Goal: Communication & Community: Answer question/provide support

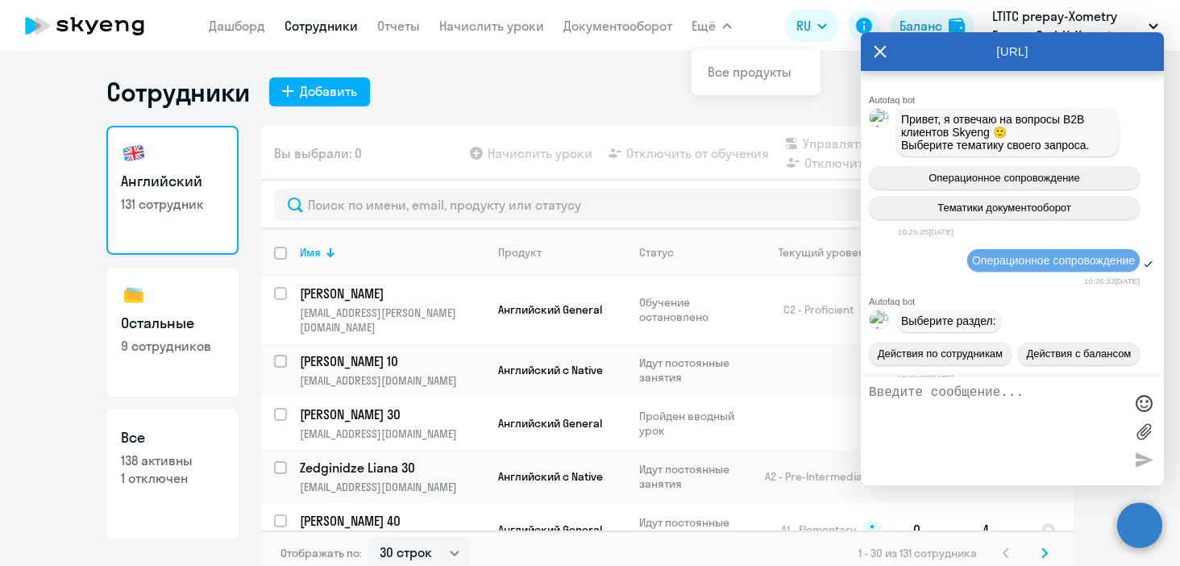
select select "30"
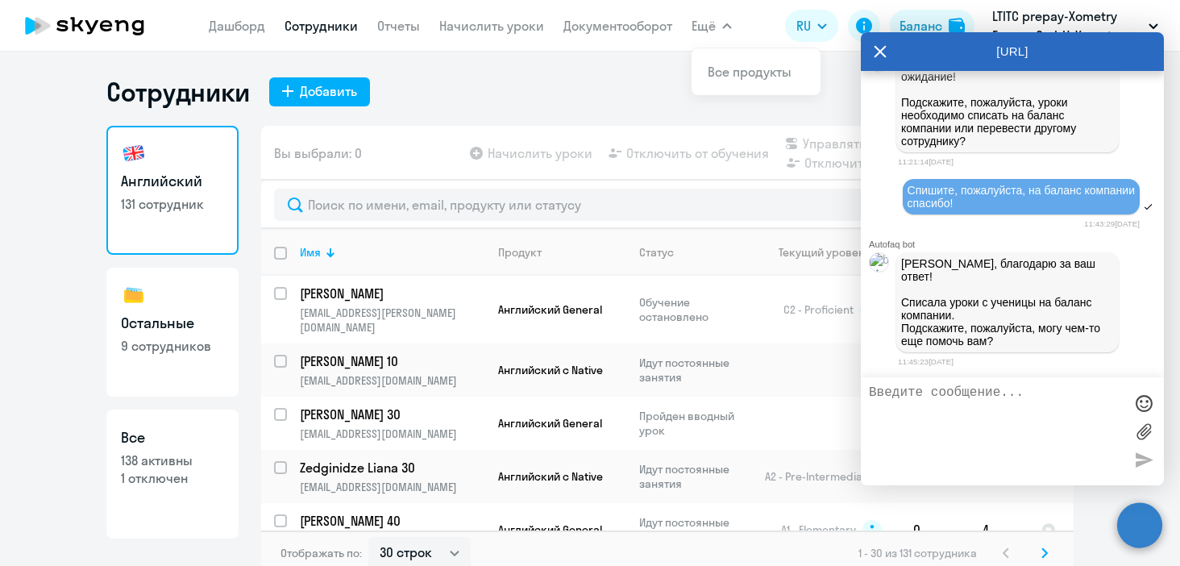
click at [925, 409] on textarea at bounding box center [996, 431] width 255 height 92
type textarea "c"
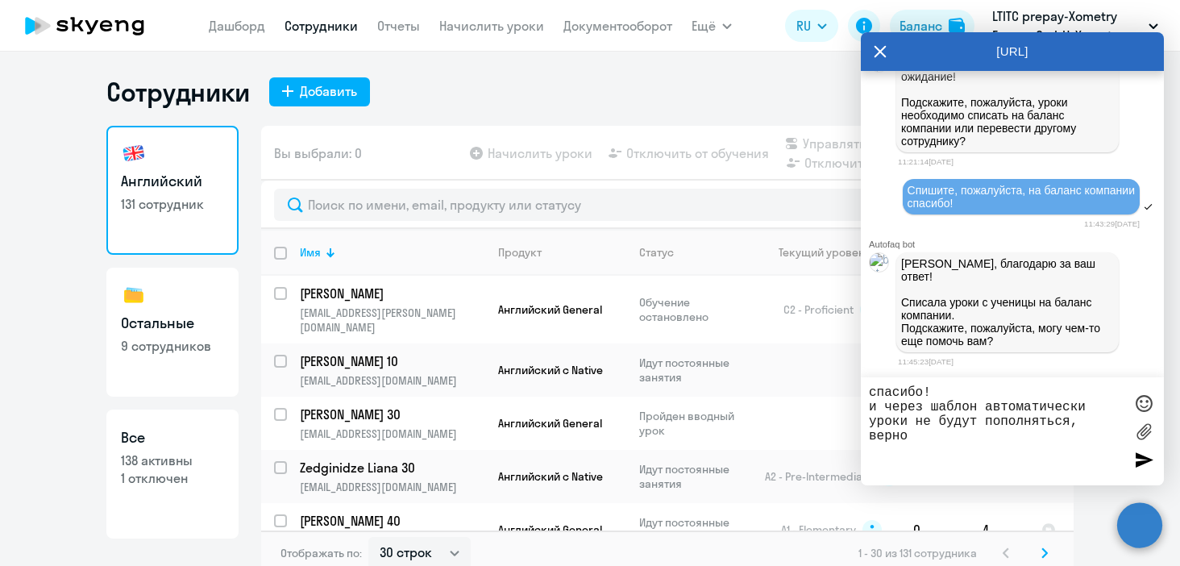
type textarea "спасибо! и через шаблон автоматически уроки не будут пополняться, верно?"
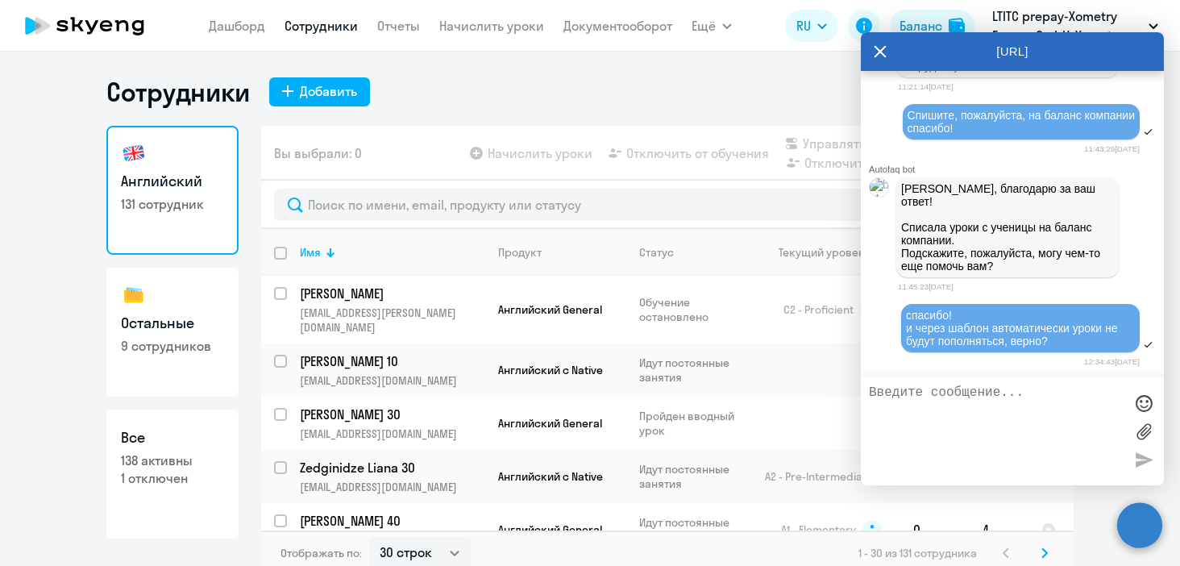
scroll to position [10227, 0]
drag, startPoint x: 975, startPoint y: 228, endPoint x: 900, endPoint y: 225, distance: 75.0
click at [900, 225] on div "[PERSON_NAME], благодарю за ваш ответ! Списала уроки с ученицы на баланс компан…" at bounding box center [1007, 227] width 222 height 100
copy p "Списала уроки с ученицы на баланс компании."
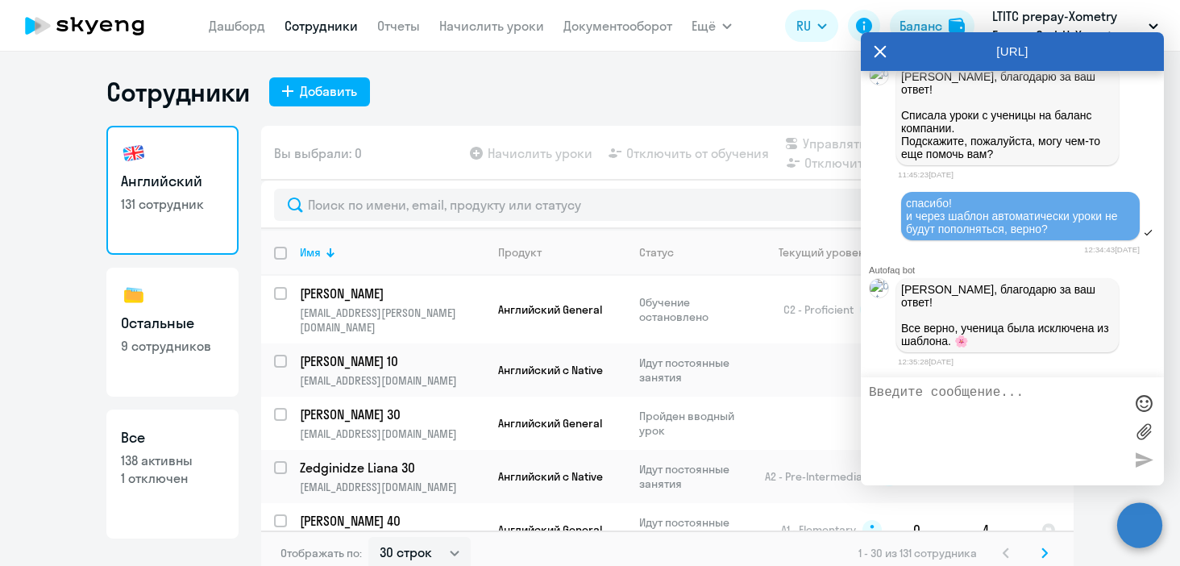
click at [946, 390] on textarea at bounding box center [996, 431] width 255 height 92
type textarea "c"
type textarea "большое спасибо!"
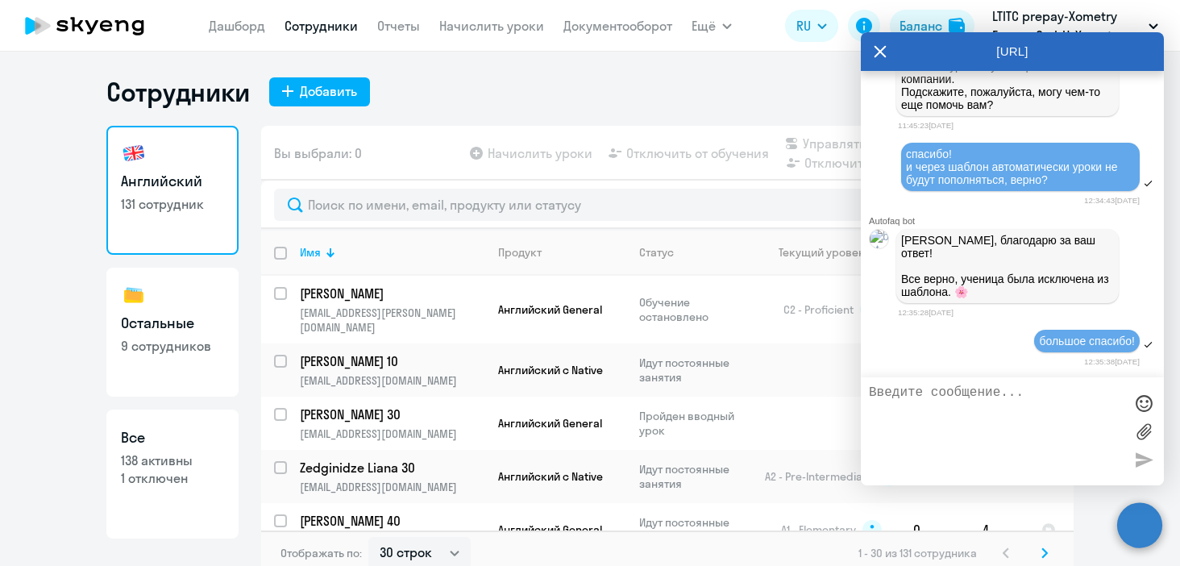
scroll to position [10384, 0]
